Goal: Find specific page/section: Find specific page/section

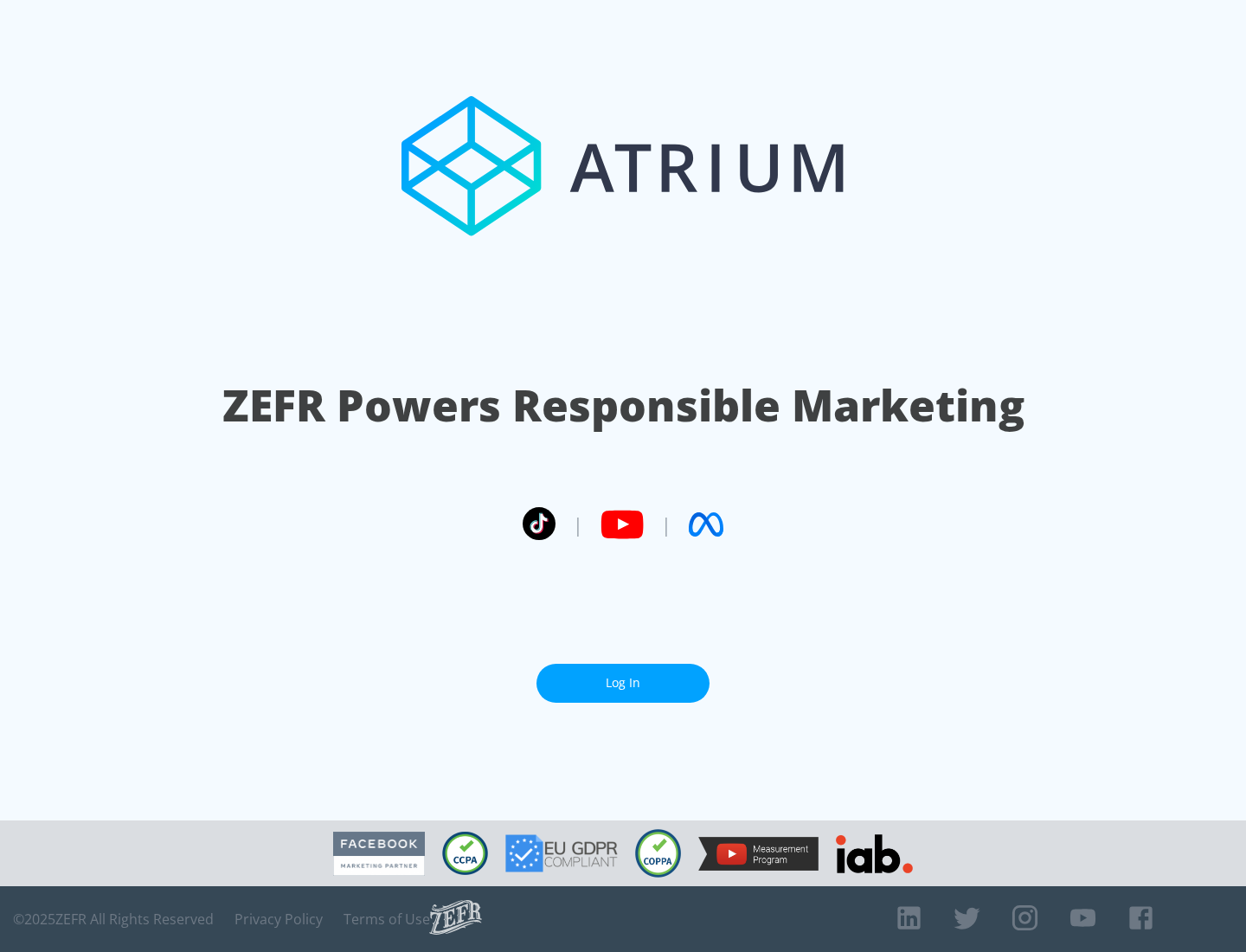
click at [623, 675] on link "Log In" at bounding box center [623, 683] width 173 height 39
